Goal: Navigation & Orientation: Find specific page/section

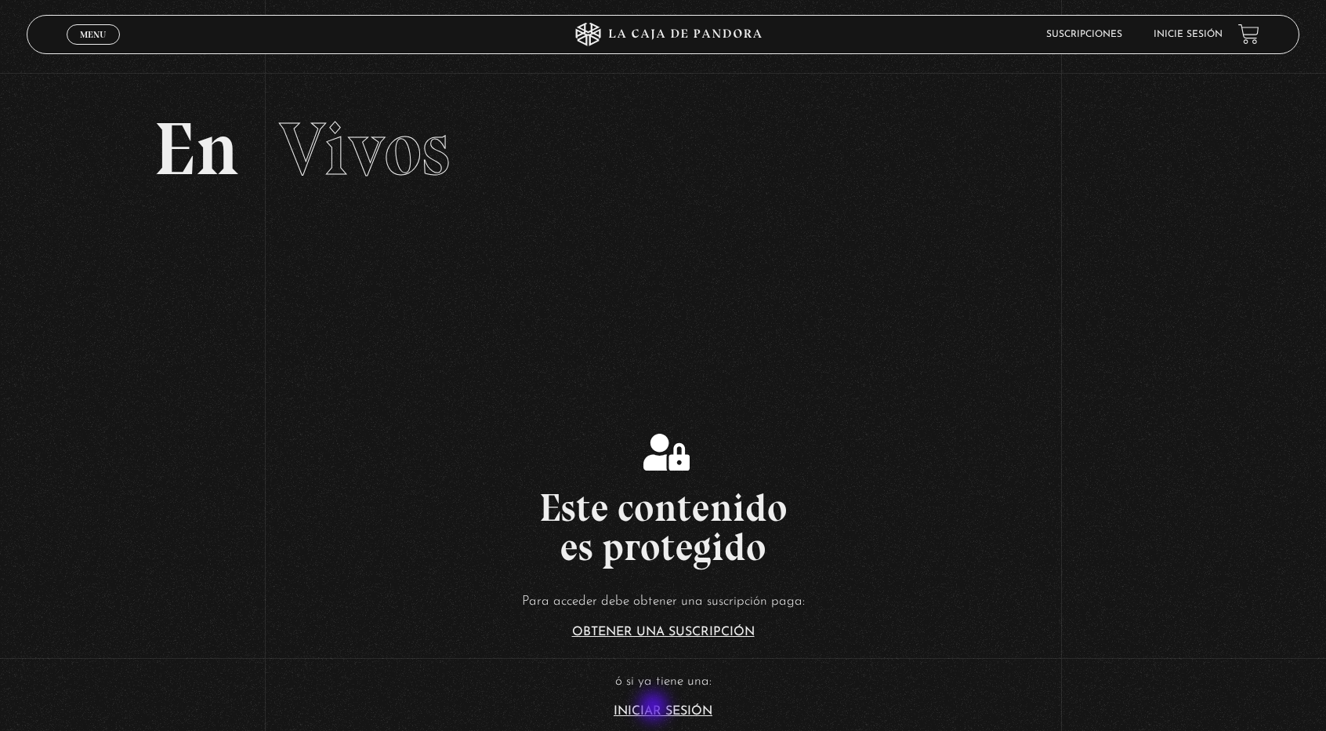
drag, startPoint x: 655, startPoint y: 720, endPoint x: 655, endPoint y: 707, distance: 12.5
click at [655, 707] on section "Este contenido es protegido Para acceder debe obtener una suscripción paga: Obt…" at bounding box center [663, 557] width 1326 height 585
click at [655, 707] on link "Iniciar Sesión" at bounding box center [663, 711] width 99 height 13
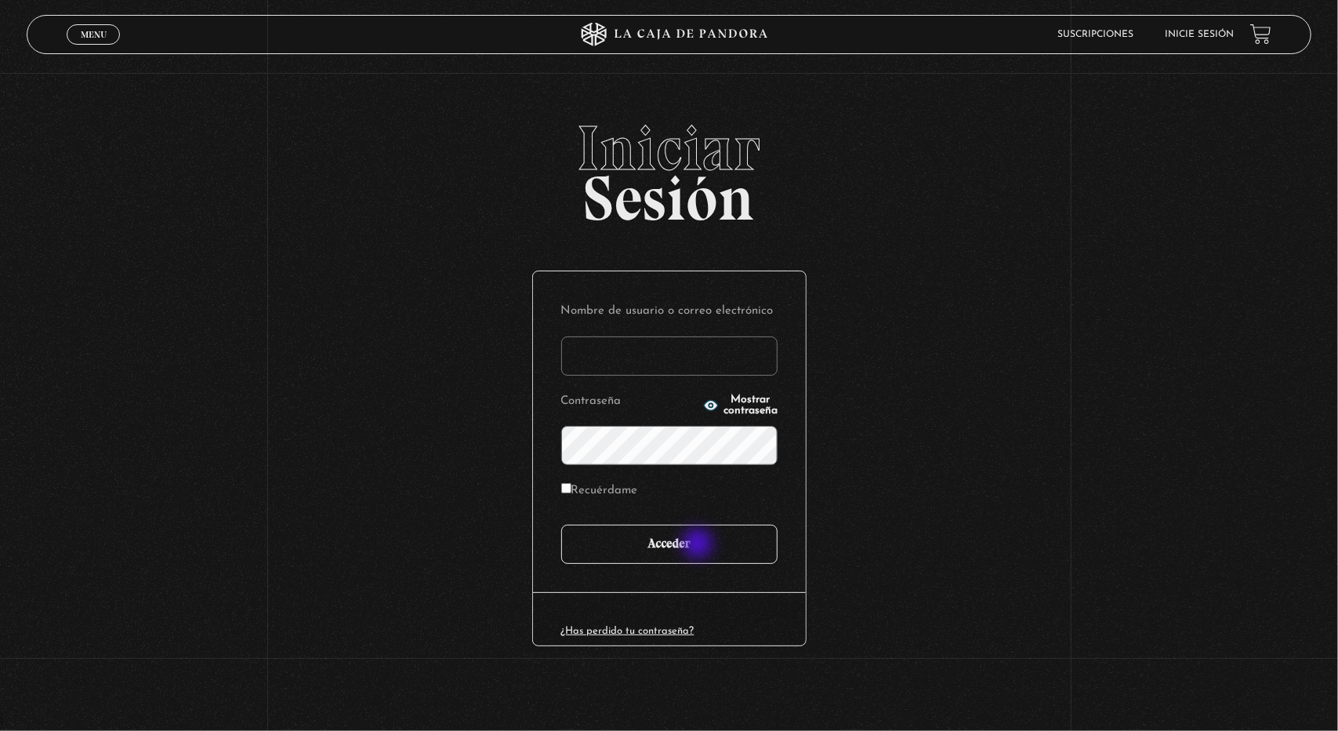
type input "[EMAIL_ADDRESS][DOMAIN_NAME]"
click at [699, 545] on input "Acceder" at bounding box center [669, 543] width 216 height 39
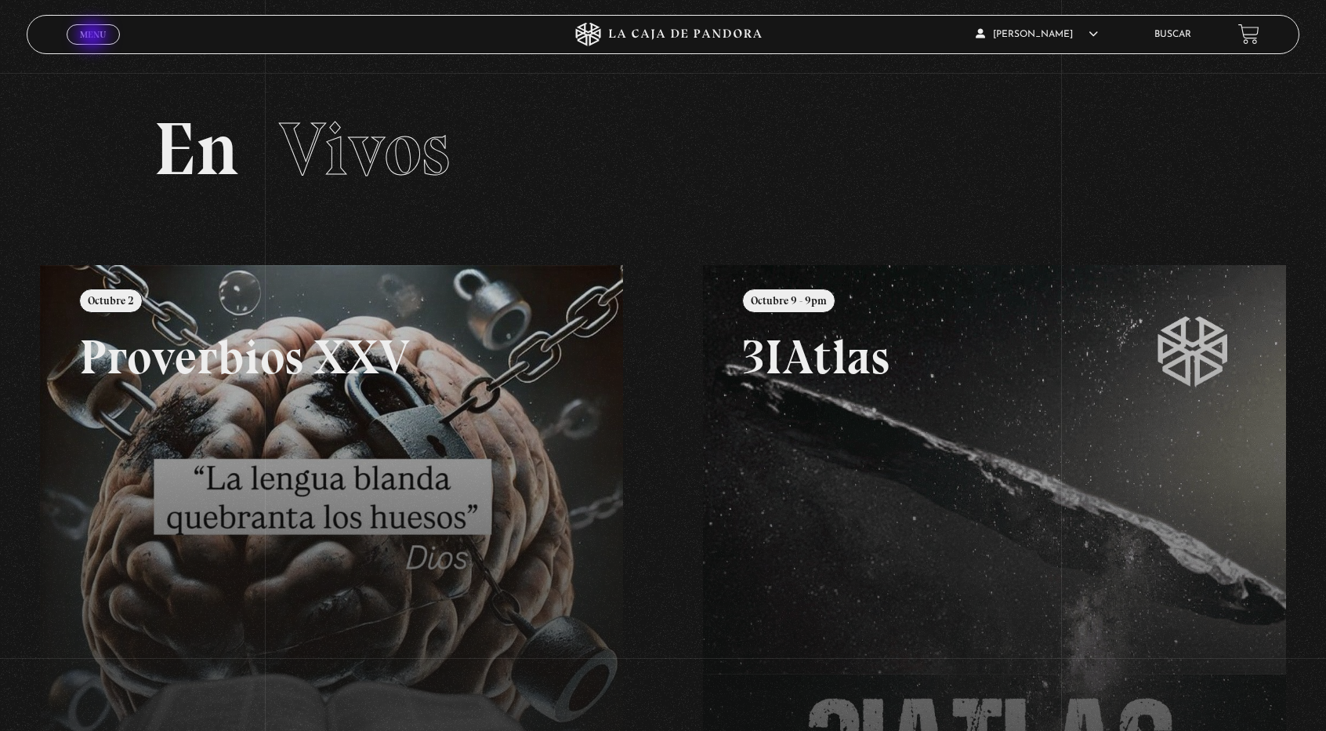
click at [94, 37] on span "Menu" at bounding box center [93, 34] width 26 height 9
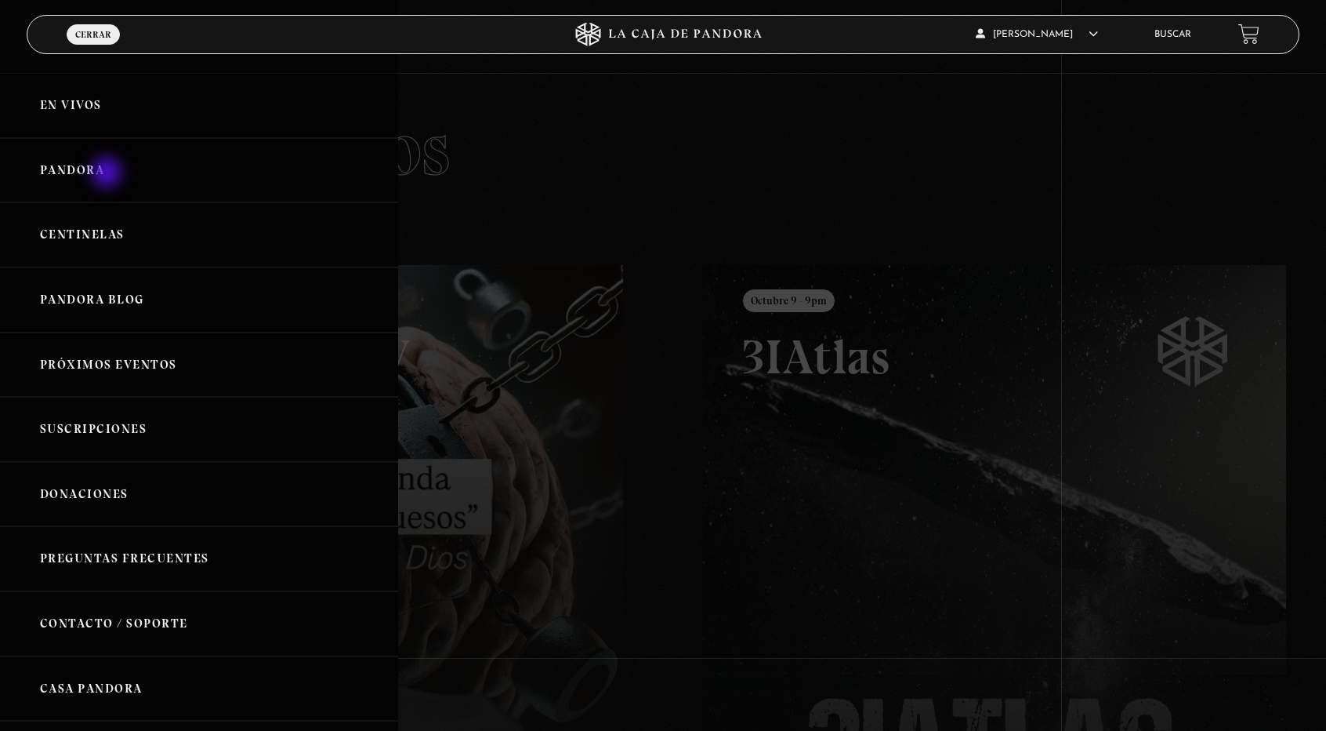
click at [108, 174] on link "Pandora" at bounding box center [199, 170] width 398 height 65
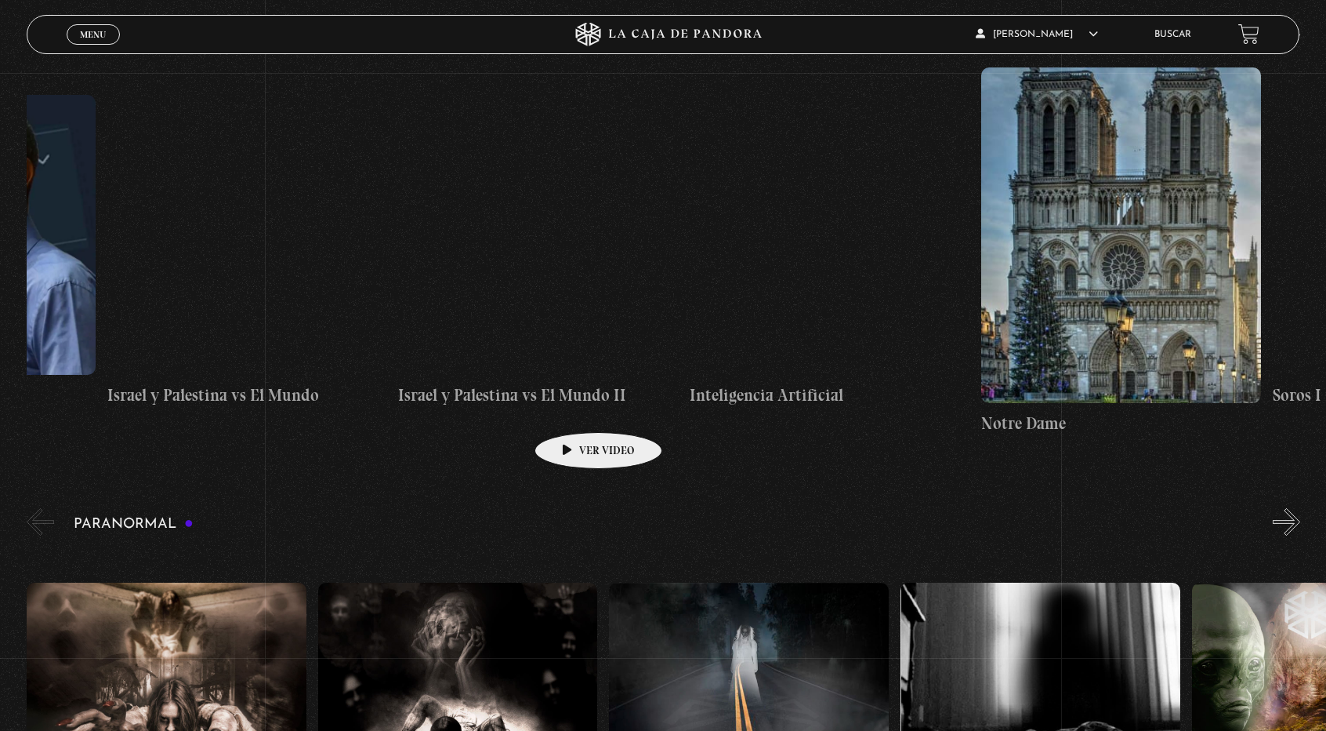
scroll to position [0, 22001]
